Goal: Navigation & Orientation: Understand site structure

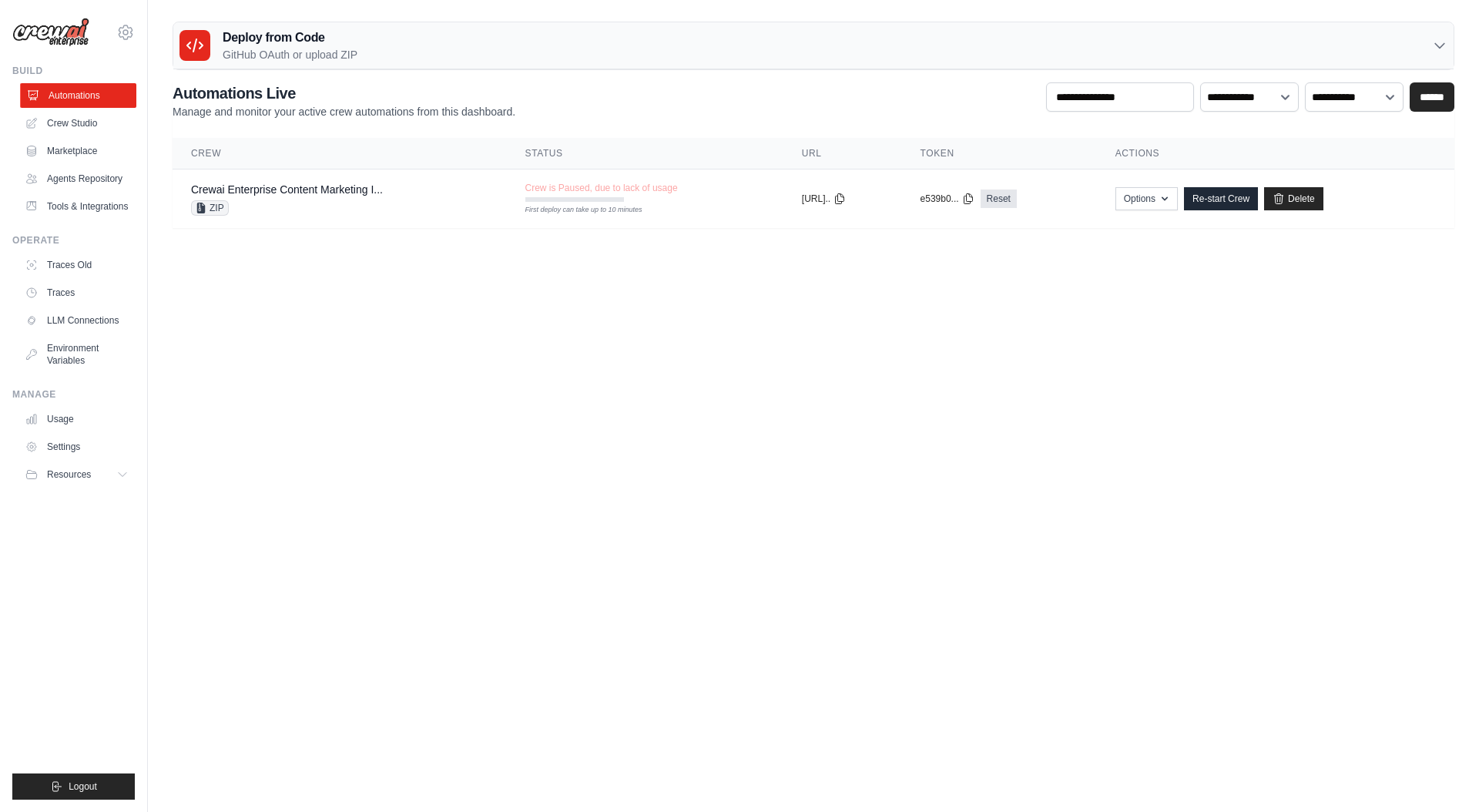
click at [84, 97] on link "Automations" at bounding box center [78, 95] width 117 height 24
click at [95, 124] on link "Crew Studio" at bounding box center [78, 123] width 117 height 24
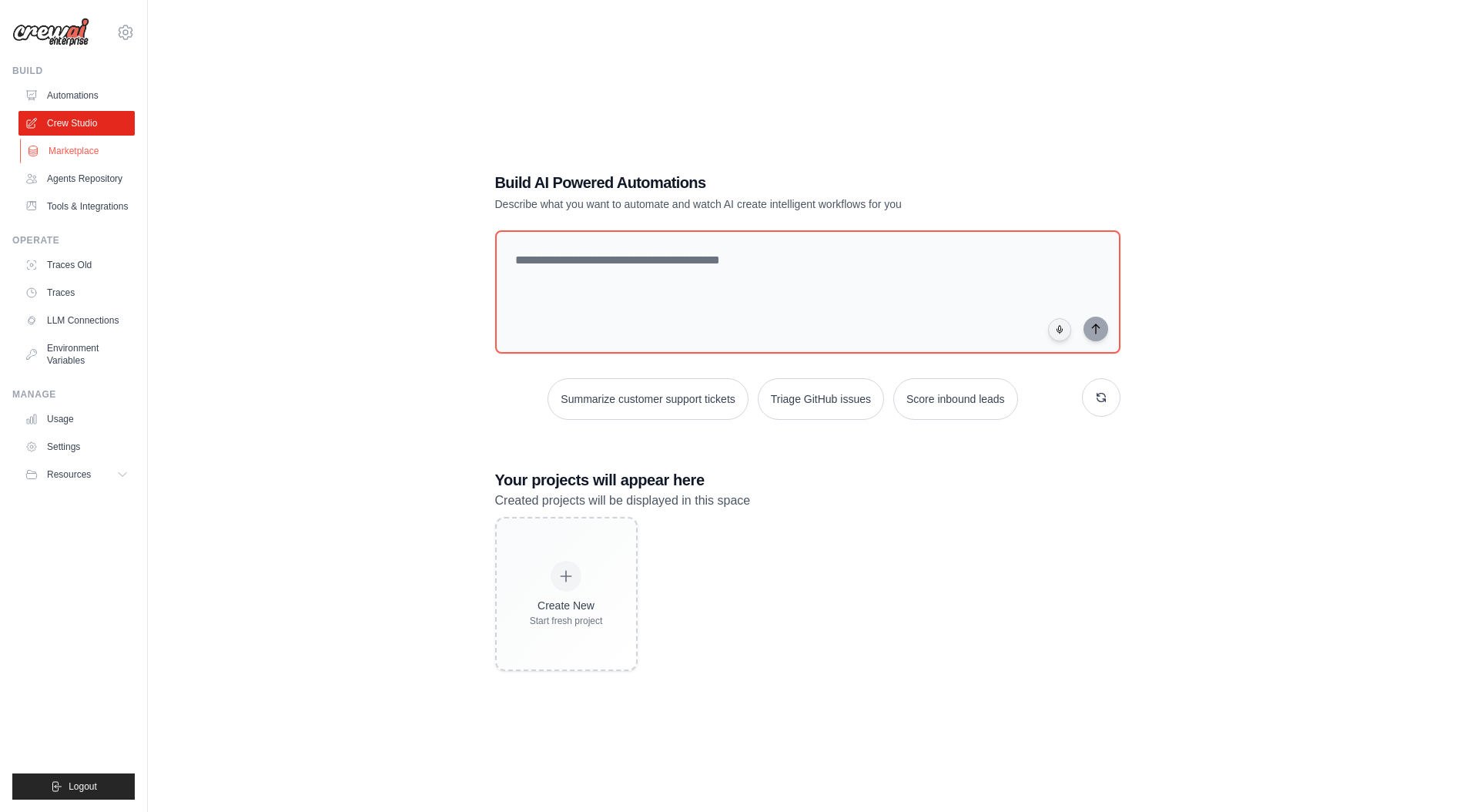
click at [52, 151] on link "Marketplace" at bounding box center [78, 150] width 117 height 24
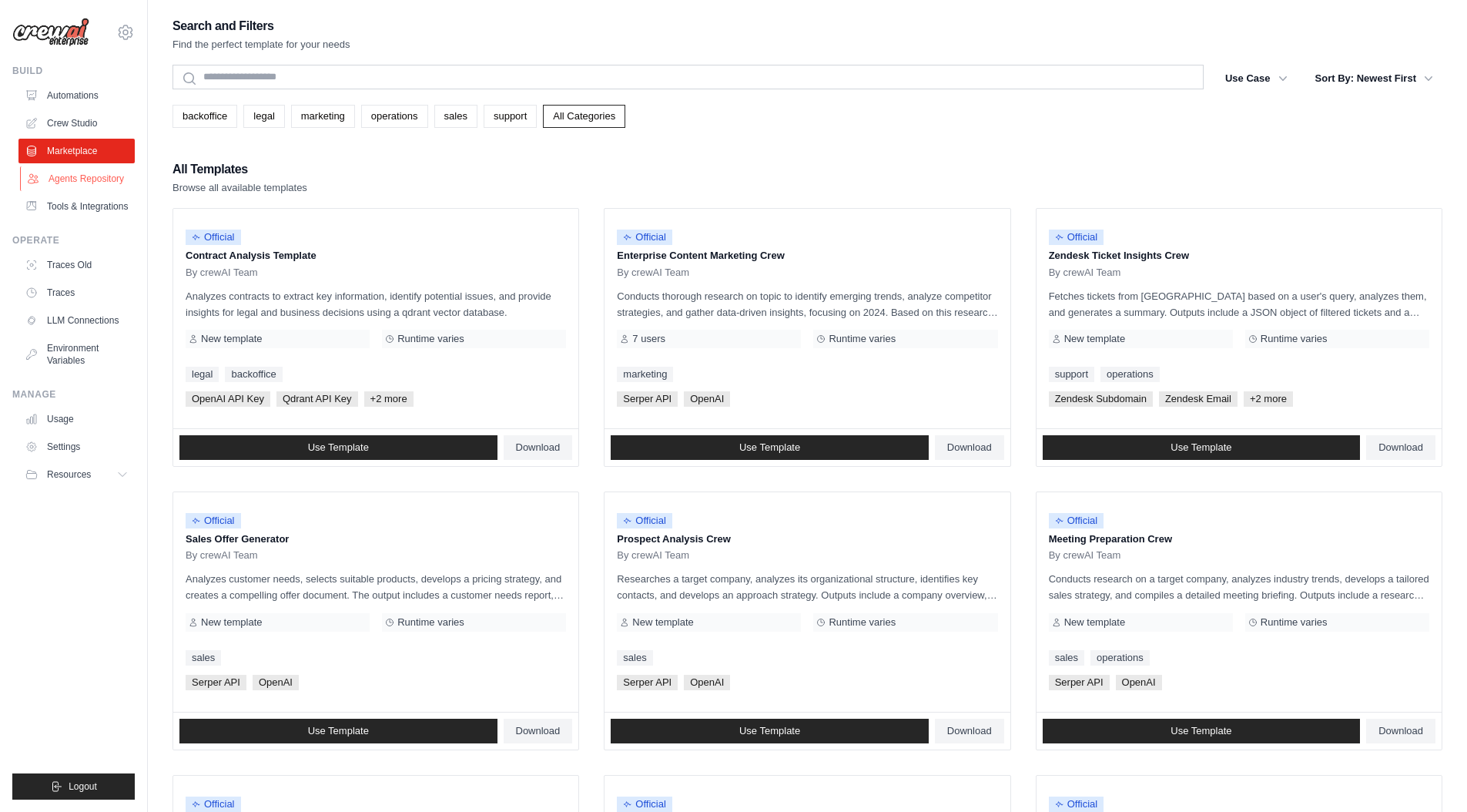
click at [65, 183] on link "Agents Repository" at bounding box center [78, 178] width 117 height 24
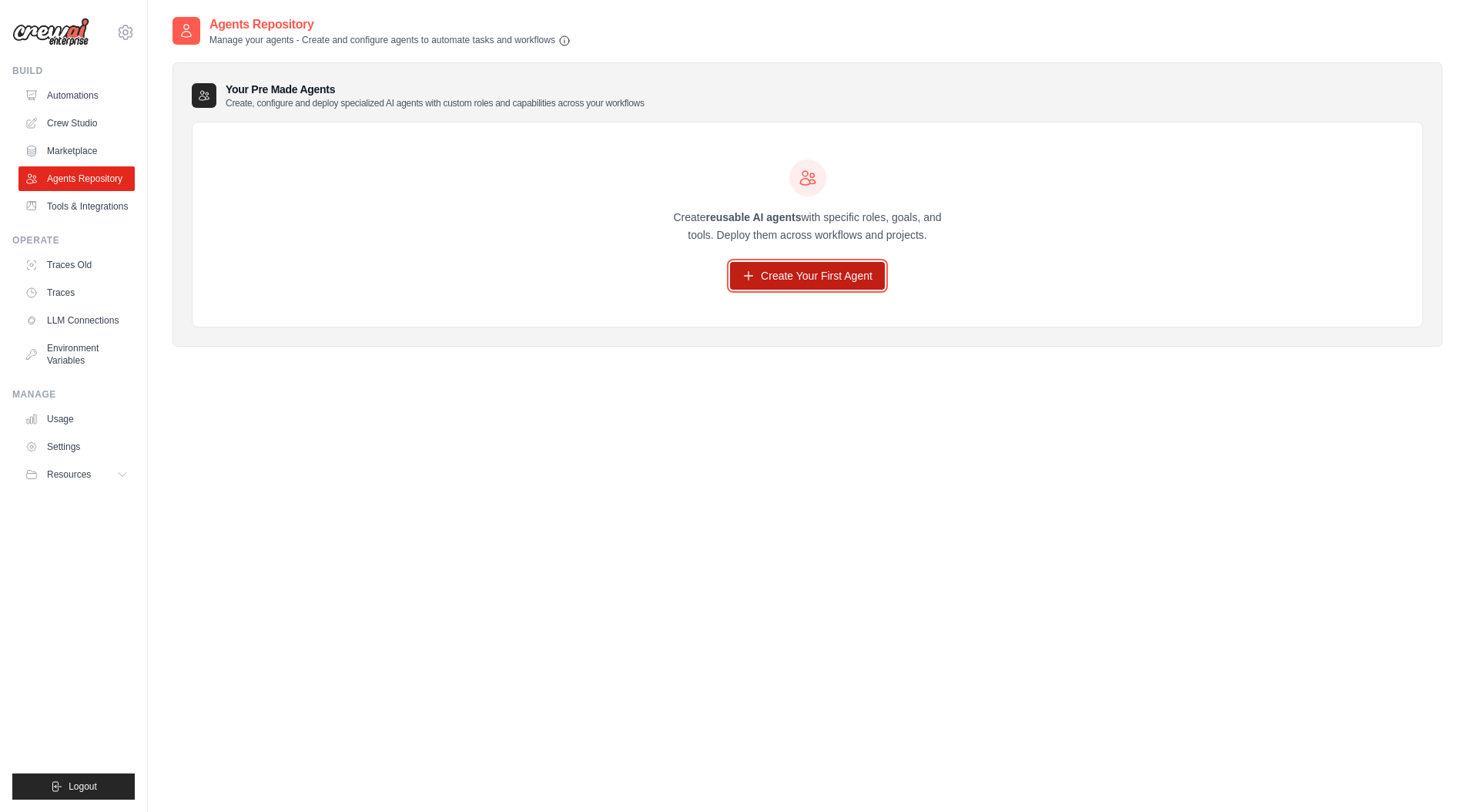
click at [813, 284] on link "Create Your First Agent" at bounding box center [808, 275] width 155 height 28
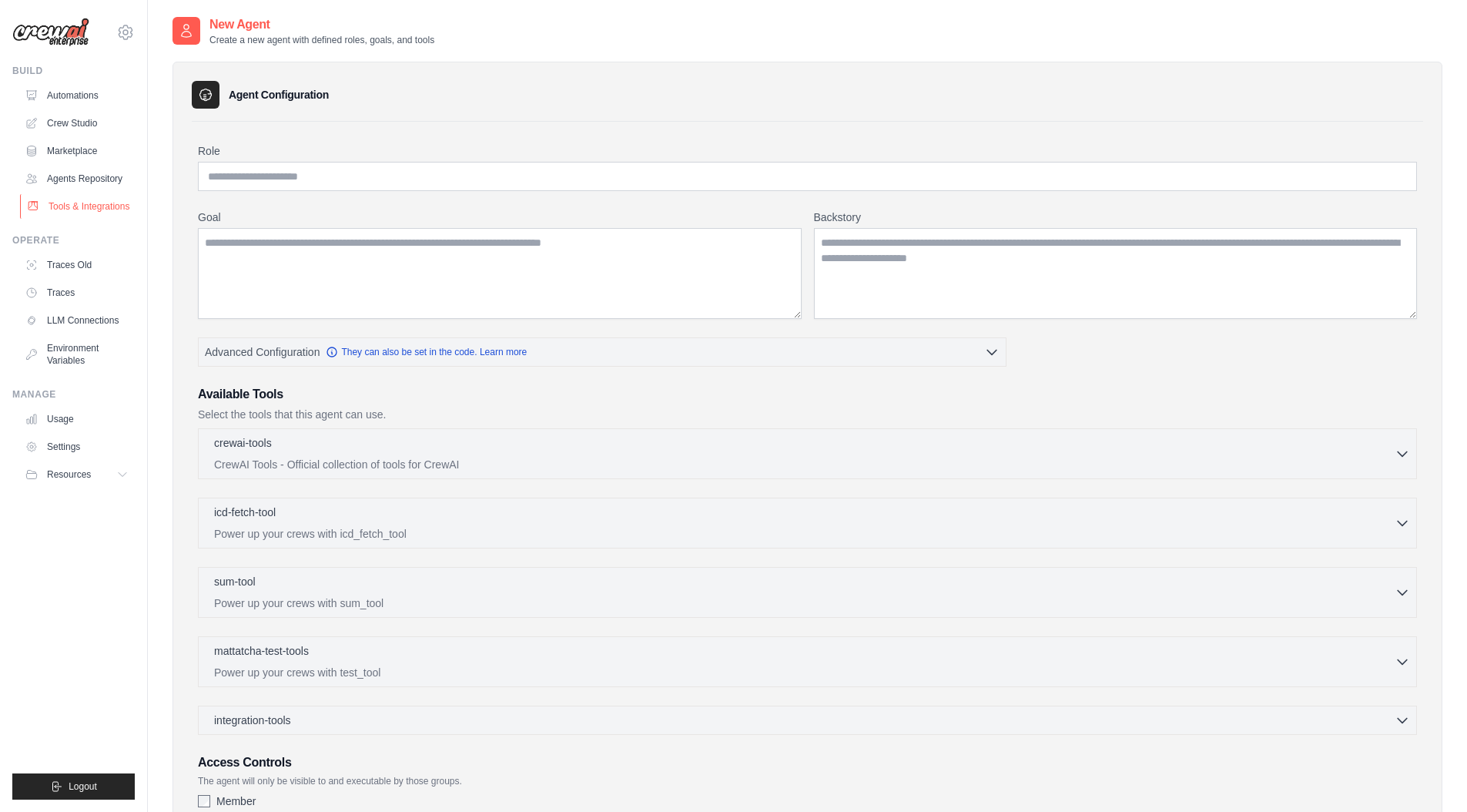
click at [92, 209] on link "Tools & Integrations" at bounding box center [78, 205] width 117 height 24
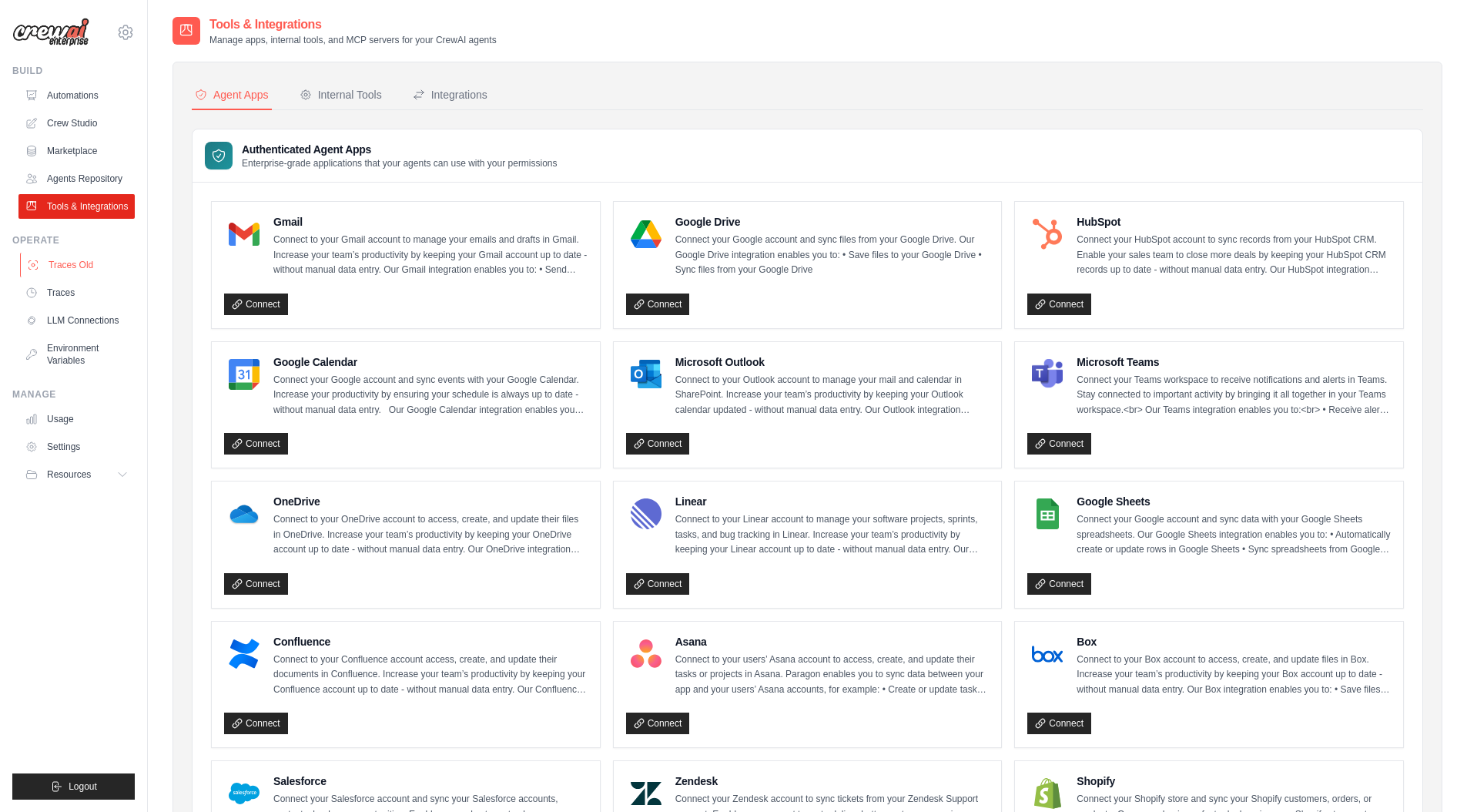
click at [112, 277] on link "Traces Old" at bounding box center [78, 264] width 117 height 24
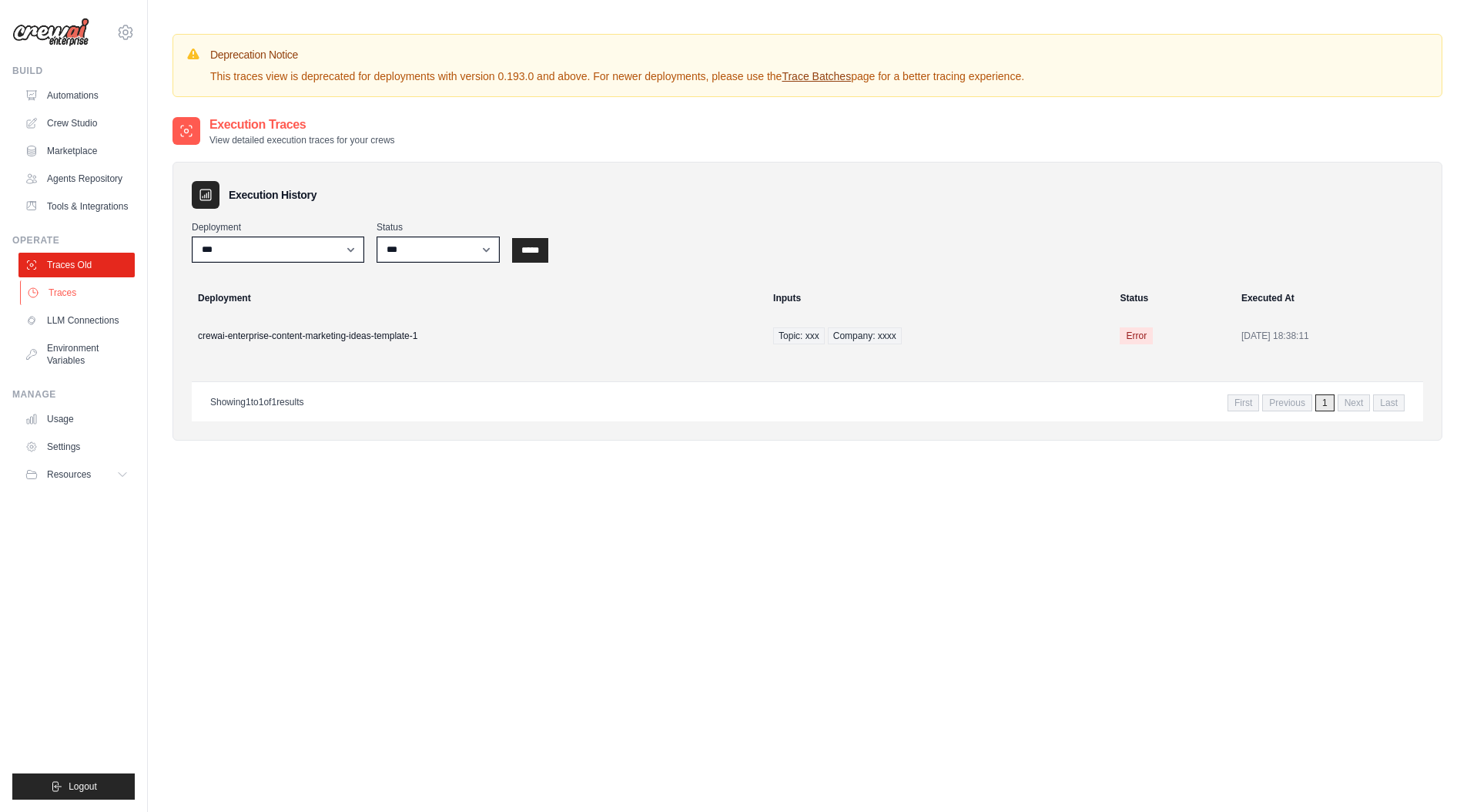
click at [92, 305] on link "Traces" at bounding box center [78, 292] width 117 height 24
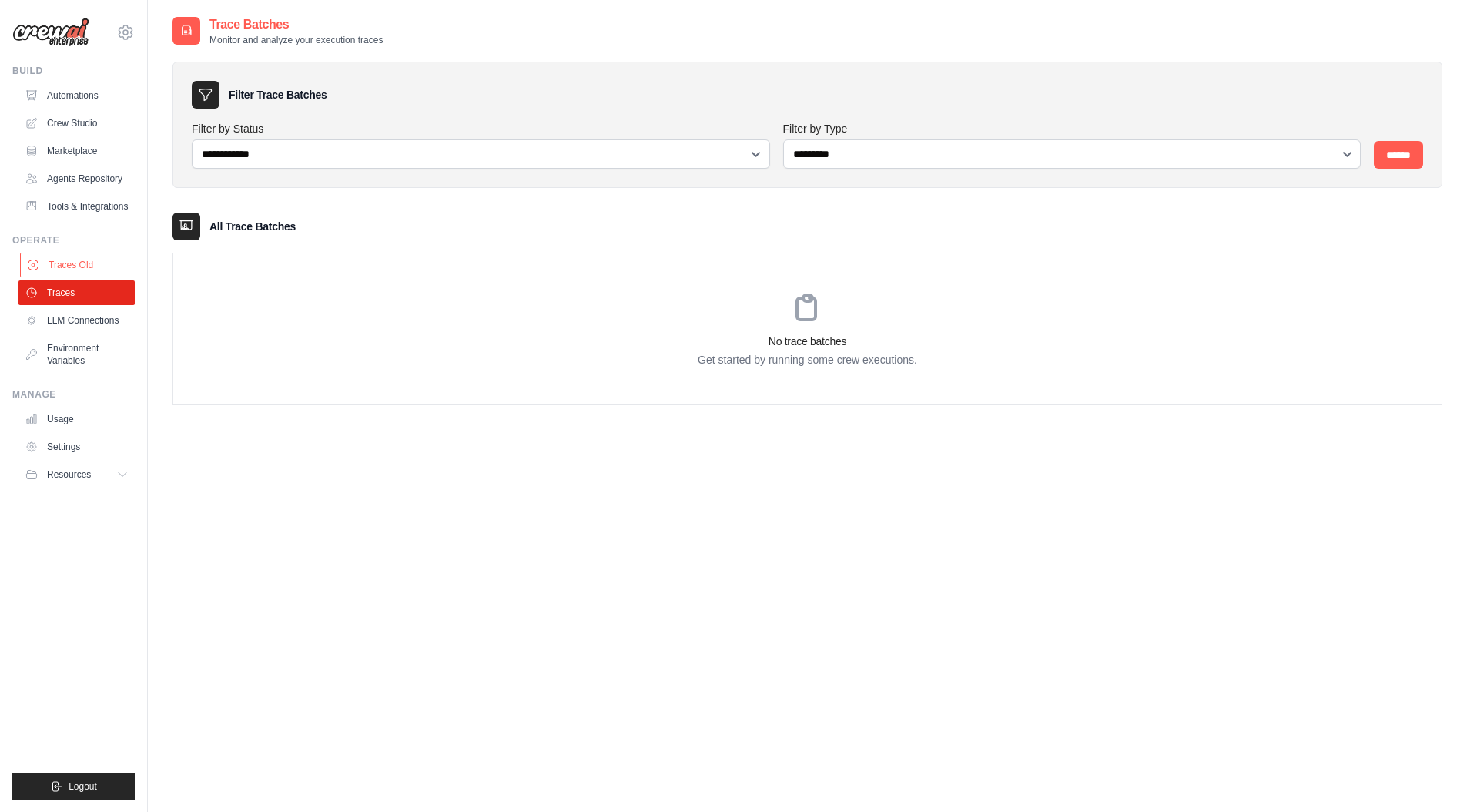
click at [98, 277] on link "Traces Old" at bounding box center [78, 264] width 117 height 24
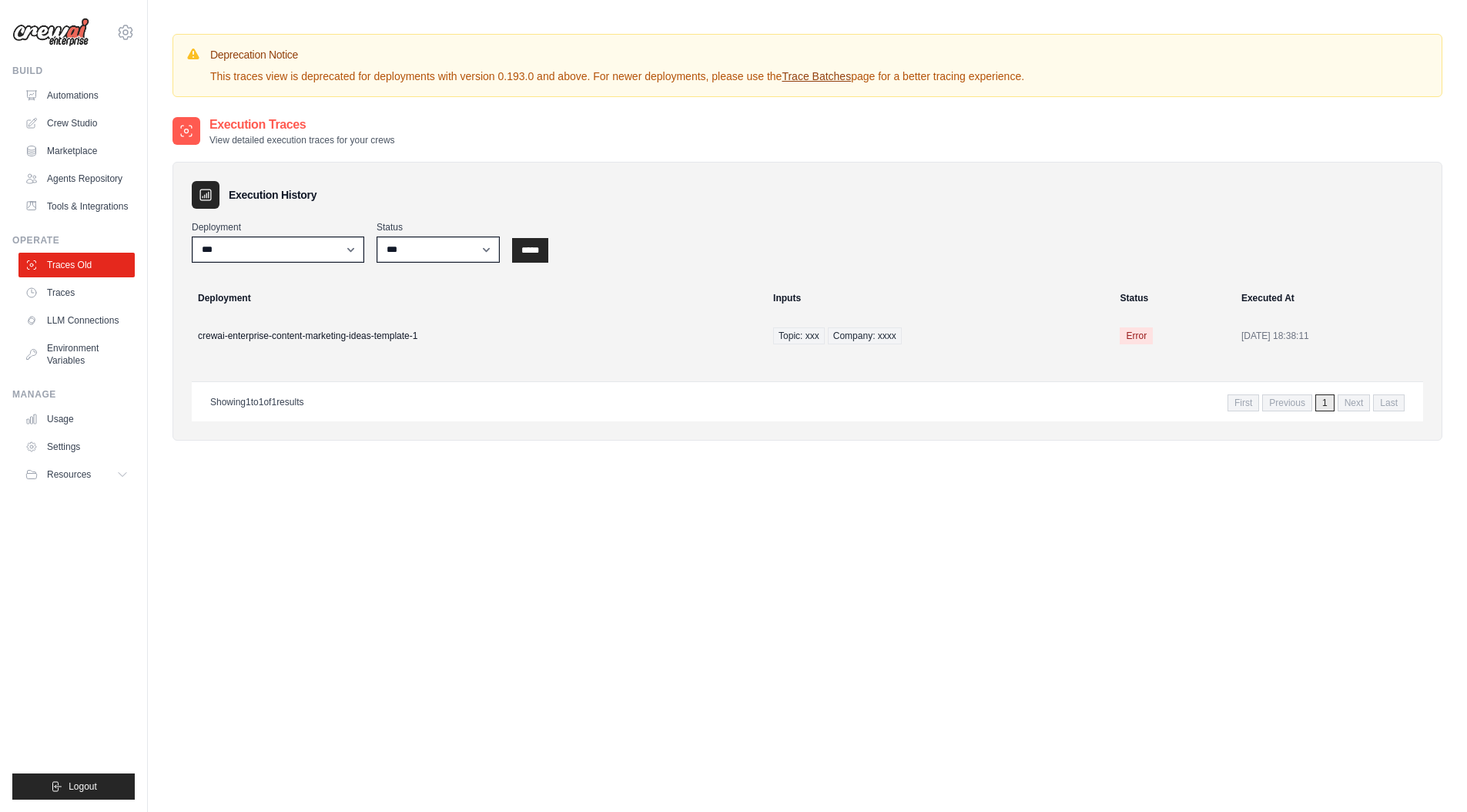
click at [90, 318] on ul "Traces Old Traces LLM Connections Environment Variables" at bounding box center [77, 312] width 117 height 120
click at [84, 305] on link "Traces" at bounding box center [78, 292] width 117 height 24
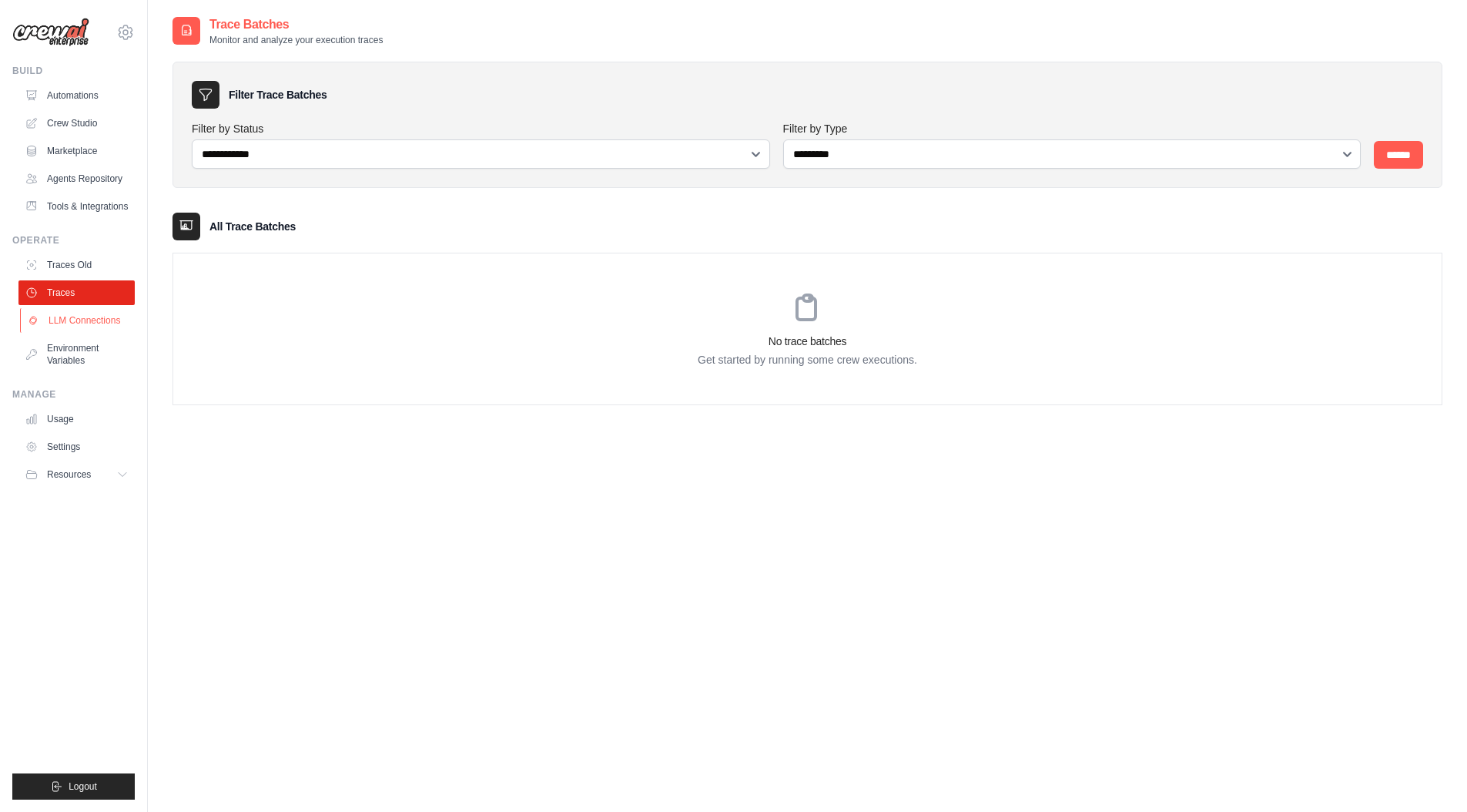
click at [92, 333] on link "LLM Connections" at bounding box center [78, 319] width 117 height 24
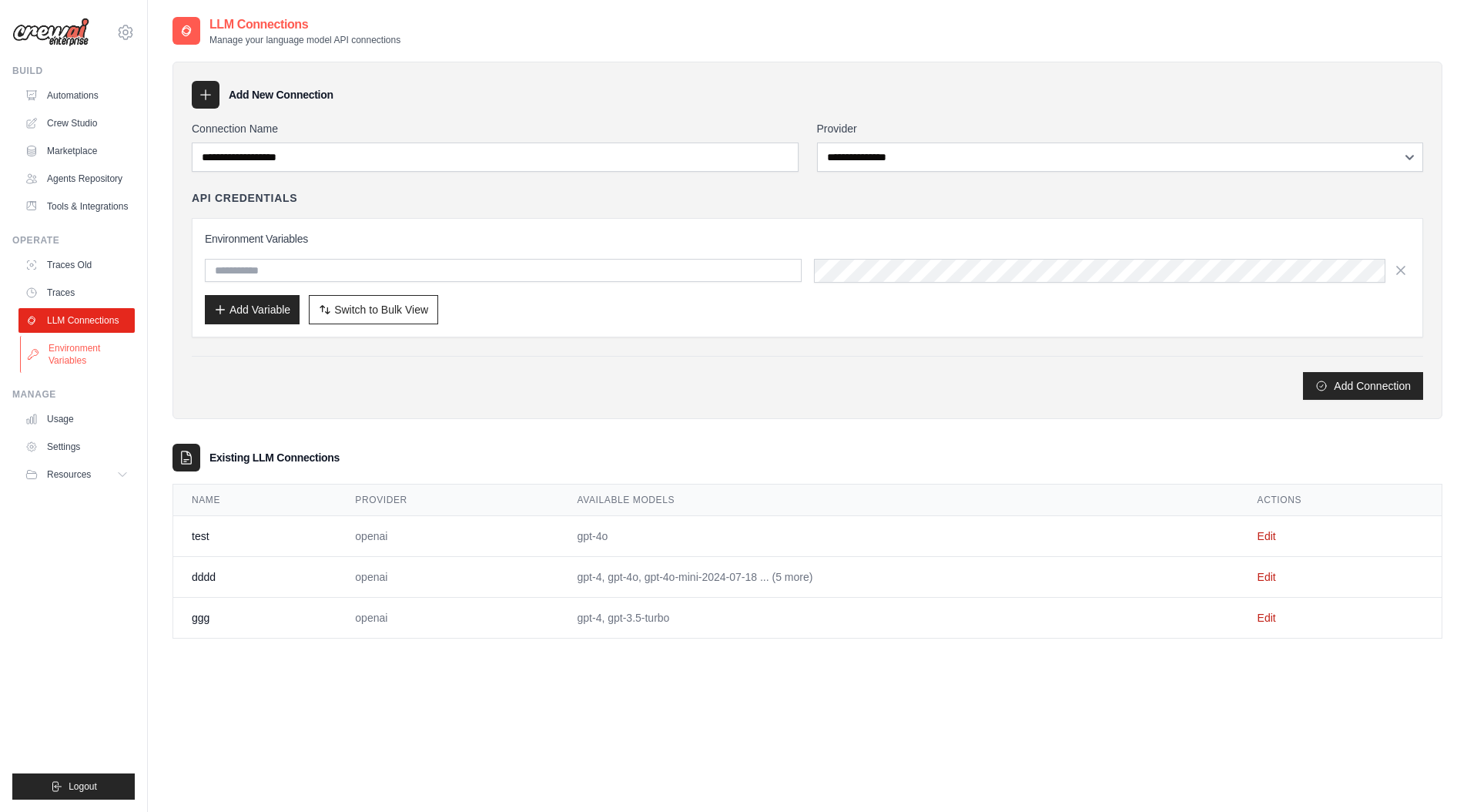
click at [92, 365] on link "Environment Variables" at bounding box center [78, 354] width 117 height 37
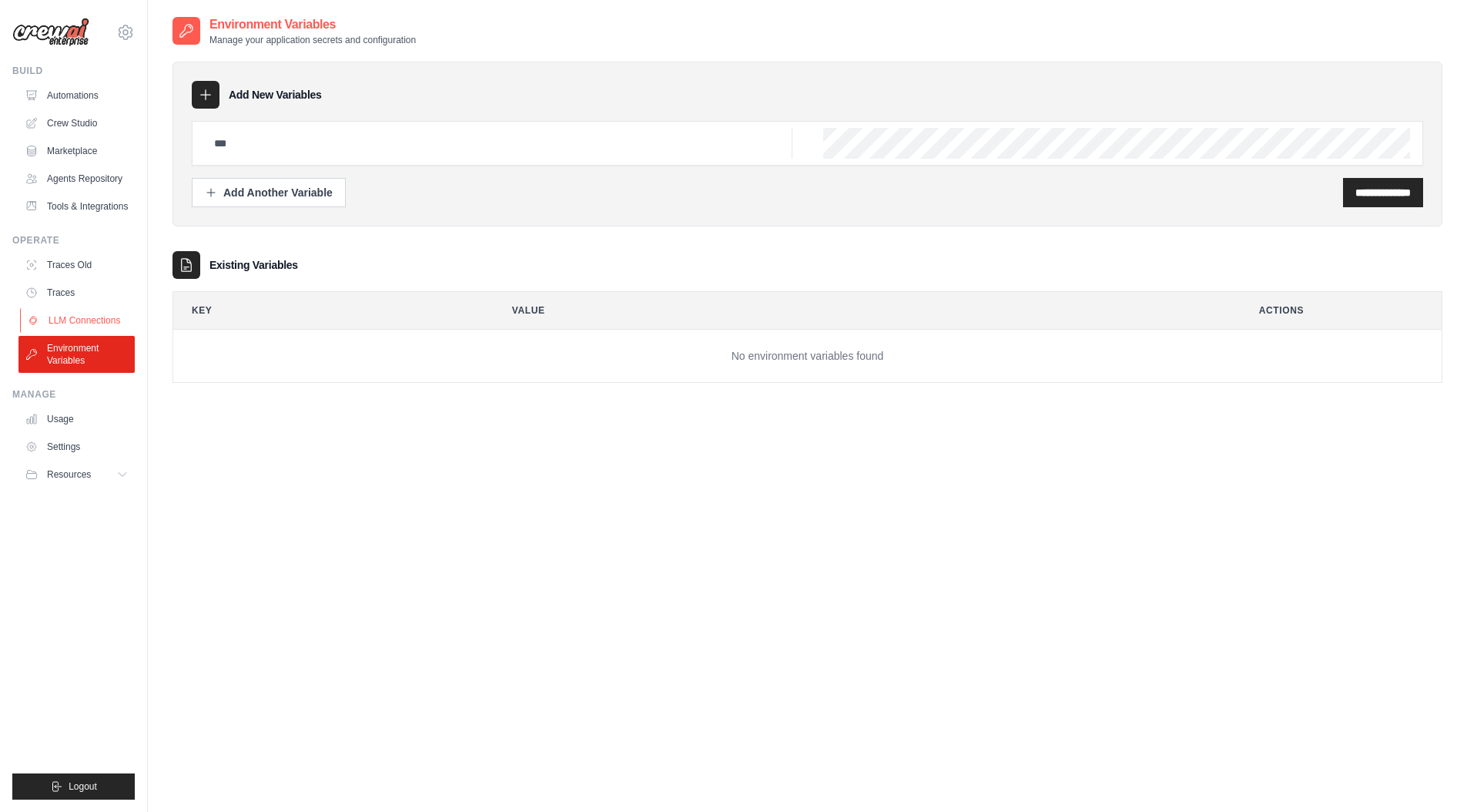
click at [98, 326] on link "LLM Connections" at bounding box center [78, 319] width 117 height 24
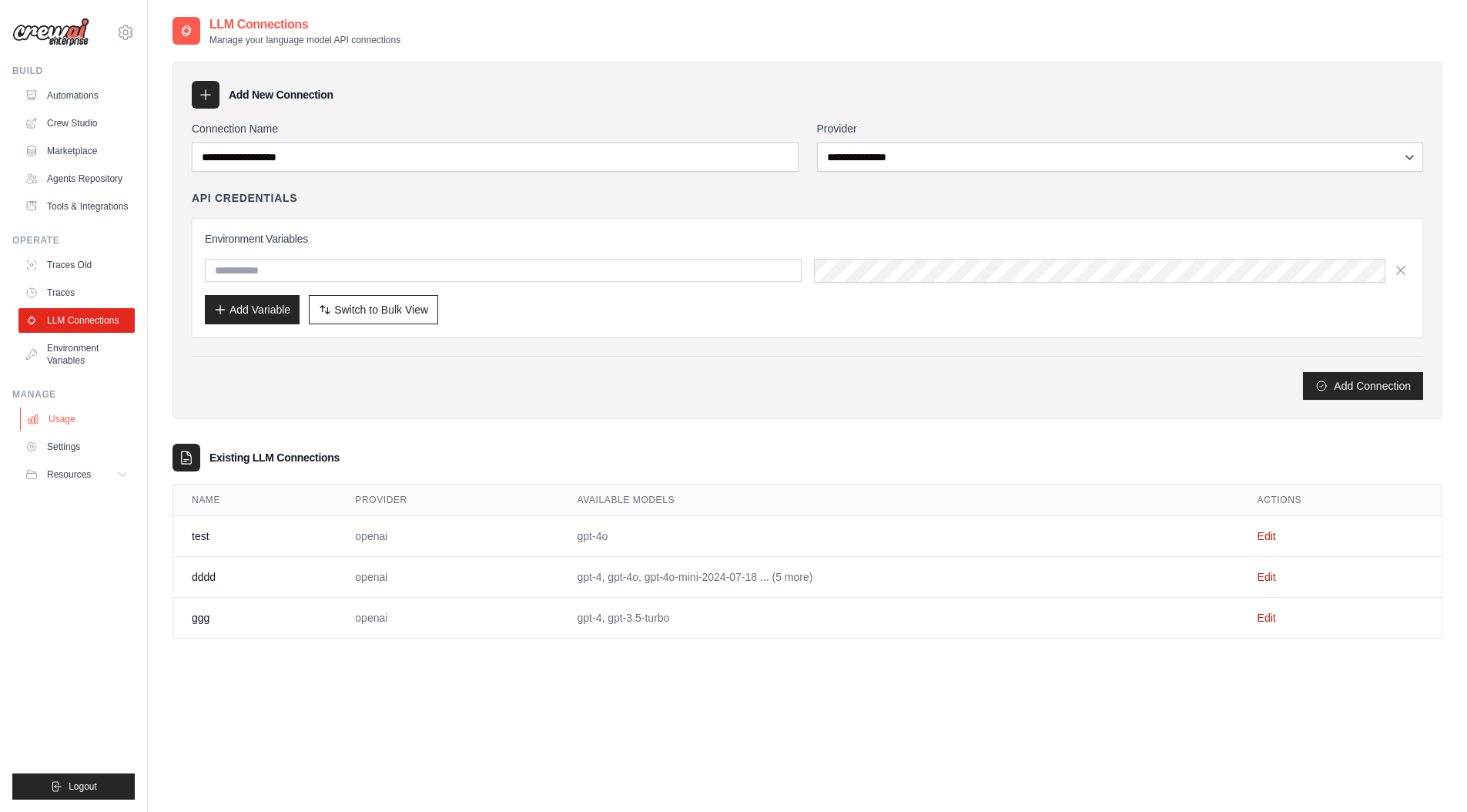
click at [76, 431] on link "Usage" at bounding box center [78, 418] width 117 height 24
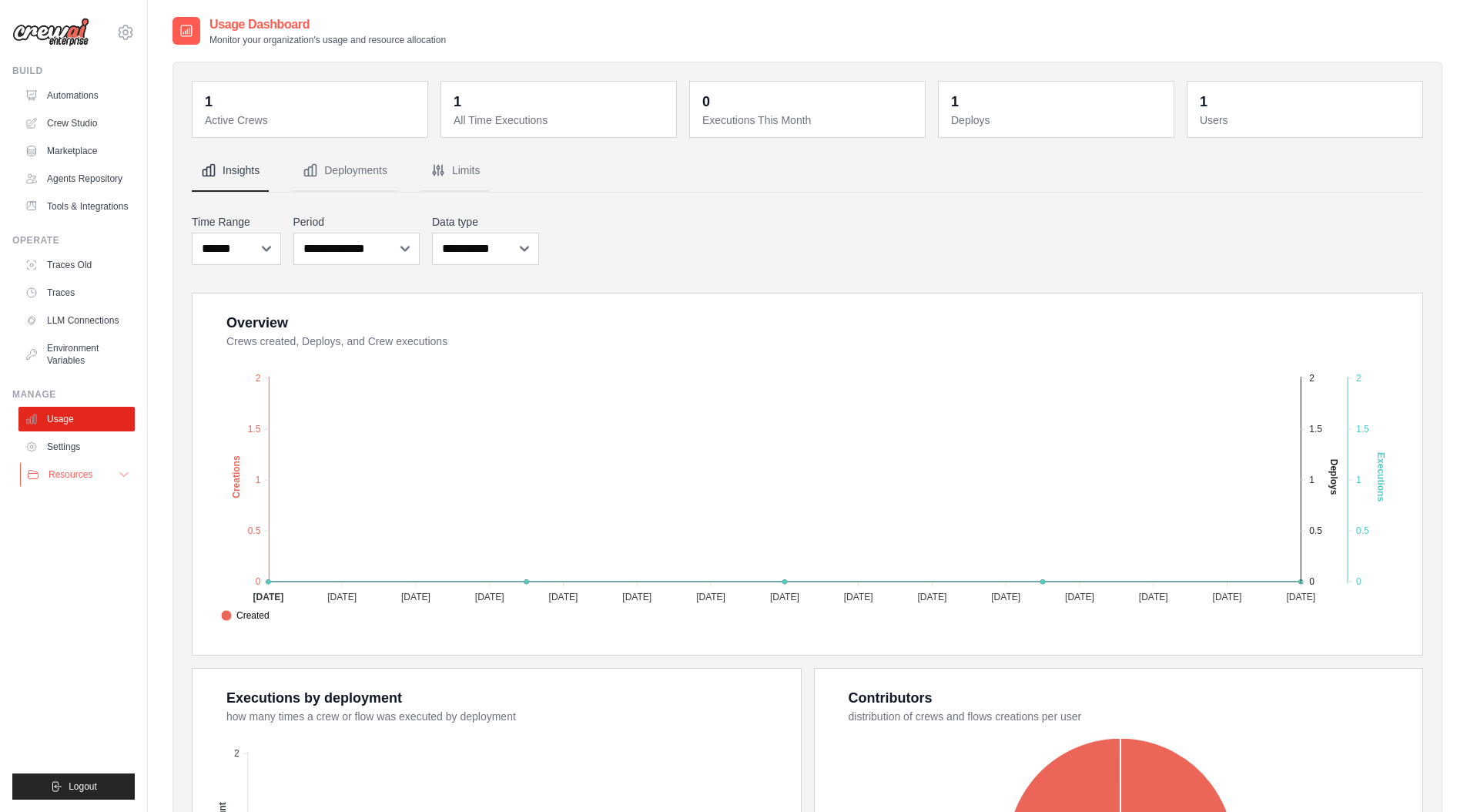
click at [115, 486] on button "Resources" at bounding box center [78, 474] width 117 height 24
